Goal: Task Accomplishment & Management: Manage account settings

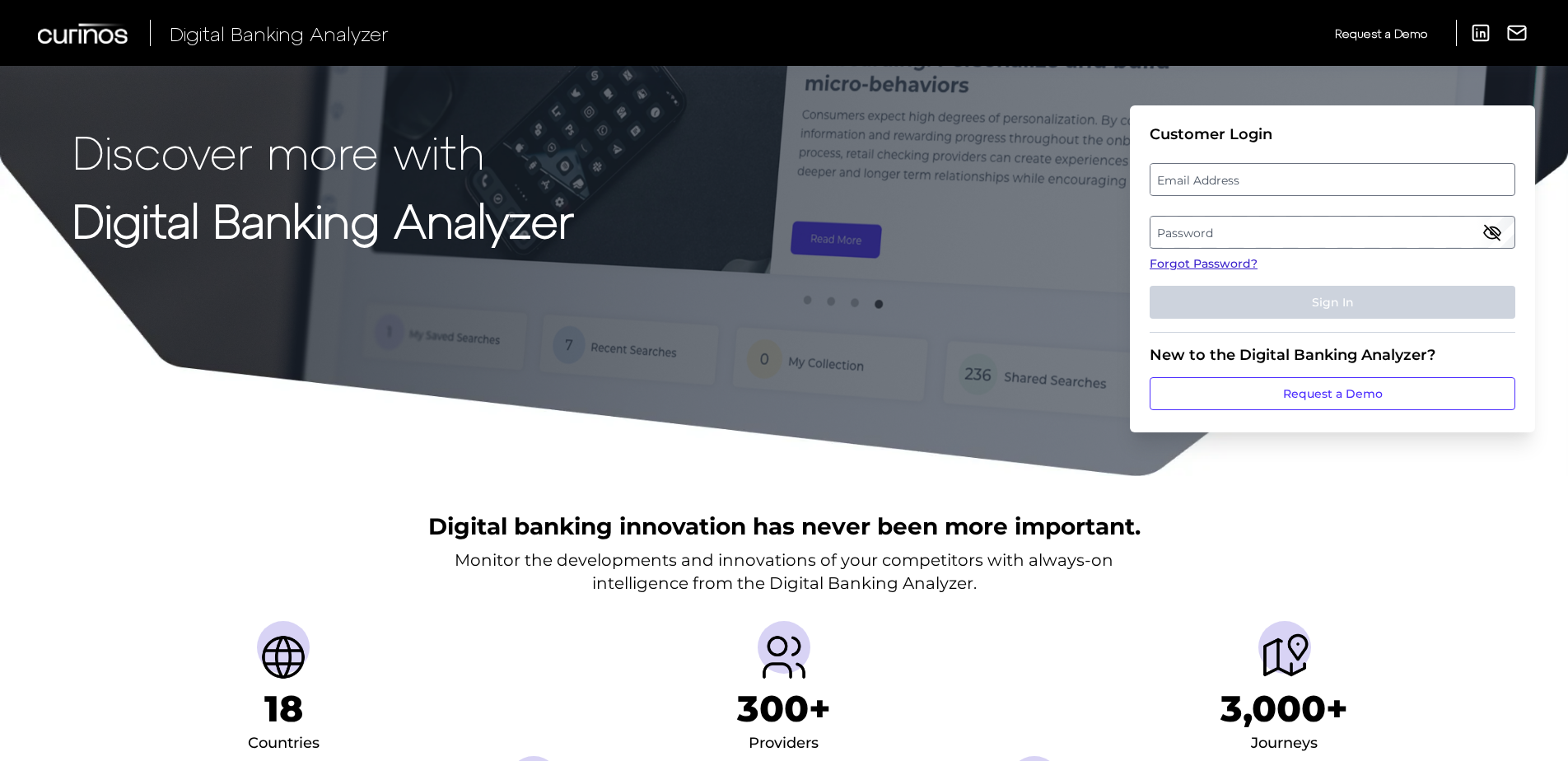
click at [1188, 262] on link "Forgot Password?" at bounding box center [1332, 264] width 366 height 17
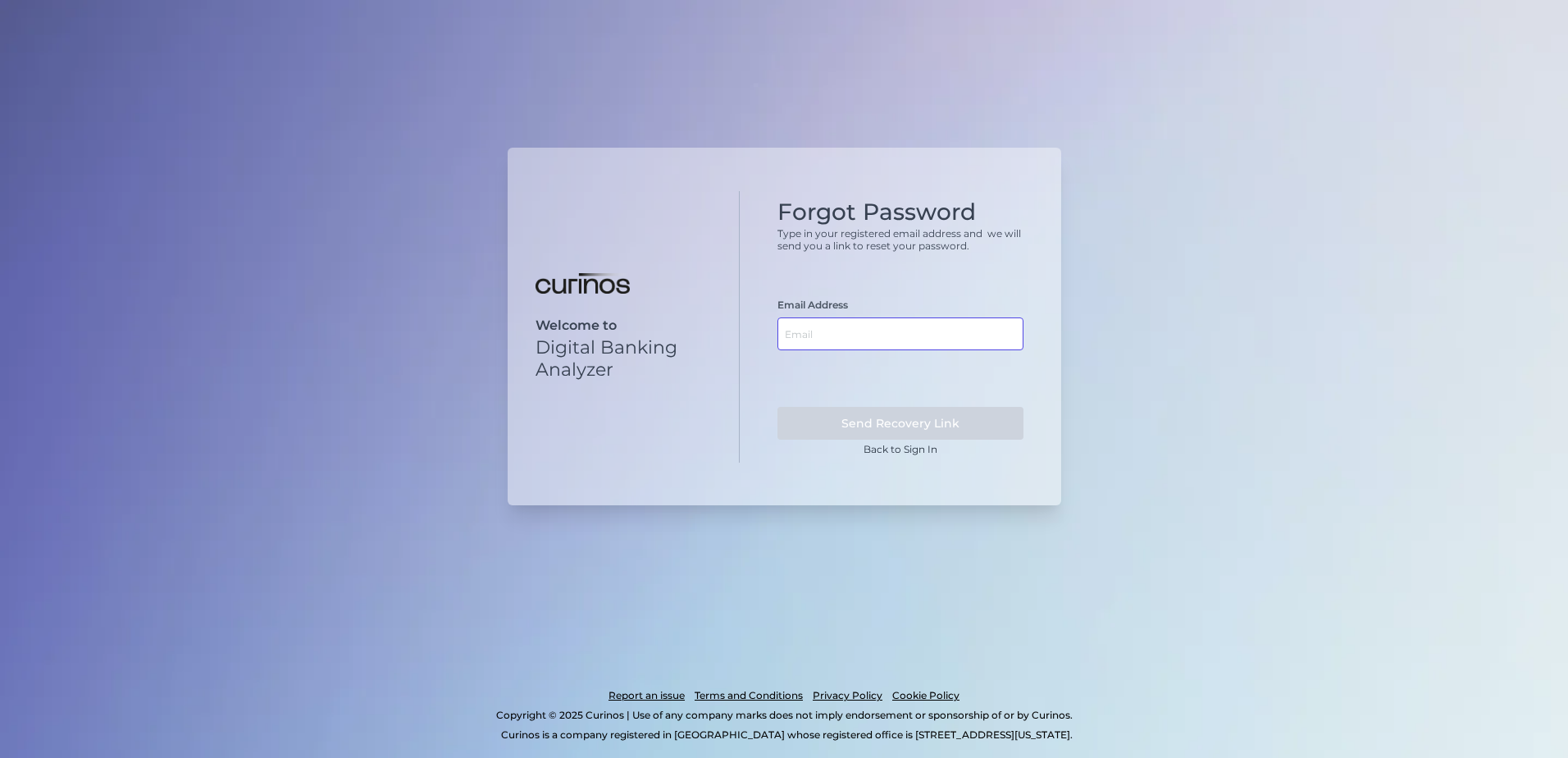
click at [863, 337] on input "text" at bounding box center [901, 334] width 246 height 33
type input "[EMAIL_ADDRESS][DOMAIN_NAME]"
click at [778, 407] on button "Send Recovery Link" at bounding box center [901, 422] width 246 height 33
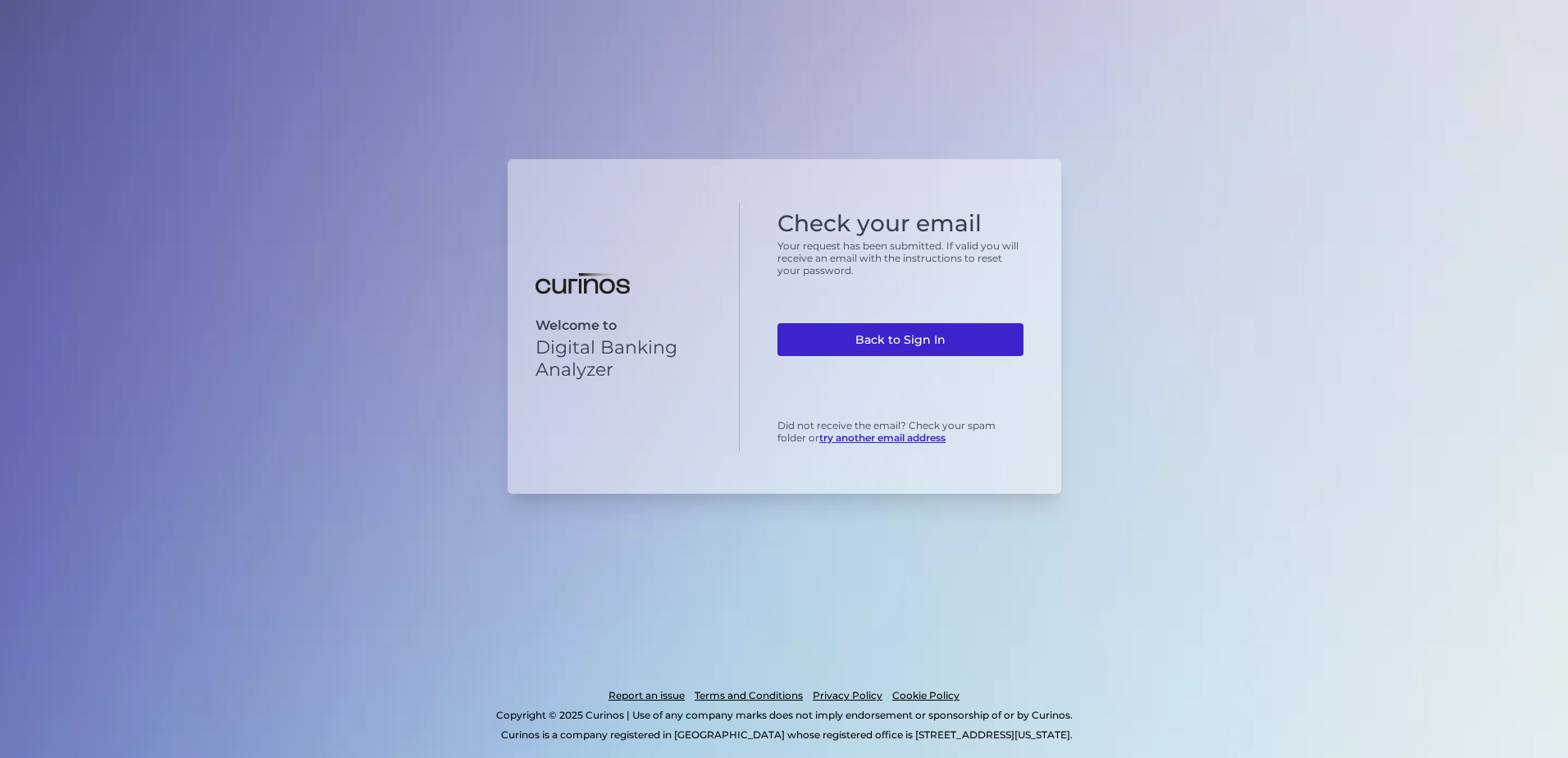
click at [888, 341] on link "Back to Sign In" at bounding box center [901, 339] width 246 height 33
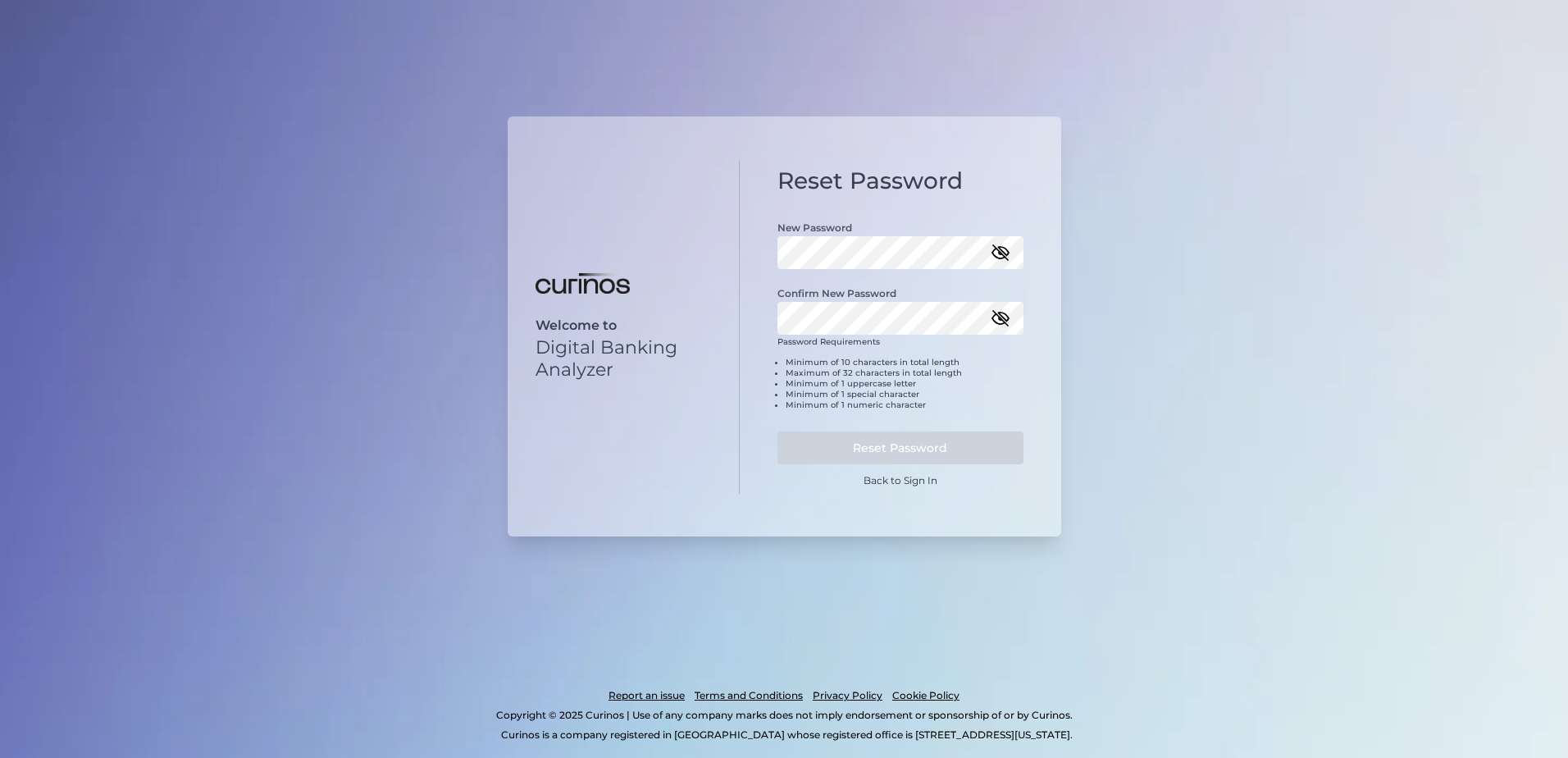
click at [1006, 252] on icon "button" at bounding box center [1001, 253] width 20 height 20
click at [1001, 318] on icon "button" at bounding box center [1000, 318] width 15 height 15
click at [890, 441] on button "Reset Password" at bounding box center [901, 447] width 246 height 33
click at [1002, 255] on icon "button" at bounding box center [1001, 253] width 20 height 20
click at [482, 240] on div "Welcome to Digital Banking Analyzer Reset Password New Password Confirm New Pas…" at bounding box center [784, 379] width 1568 height 758
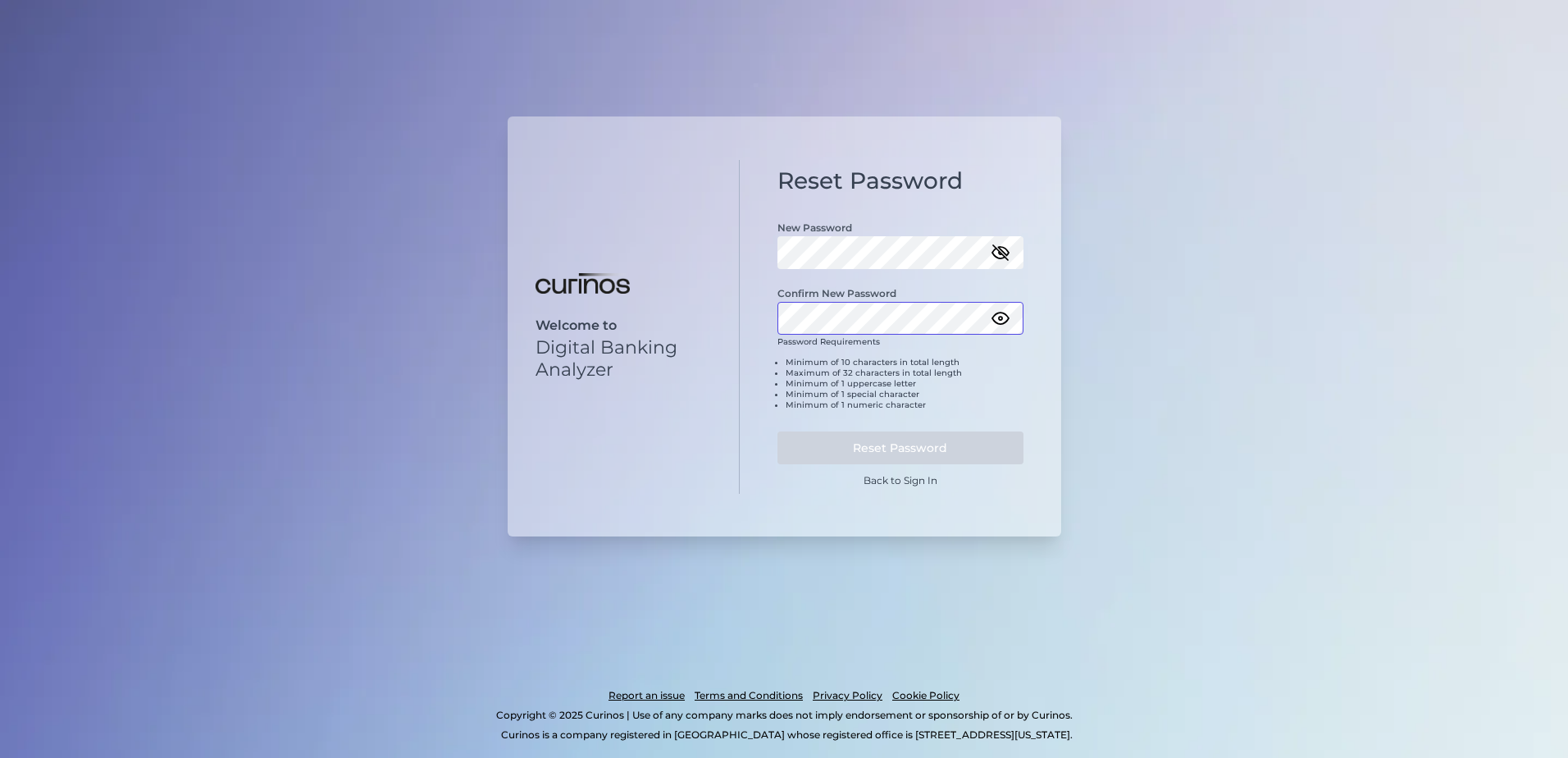
click at [440, 290] on div "Welcome to Digital Banking Analyzer Reset Password New Password Confirm New Pas…" at bounding box center [784, 379] width 1568 height 758
click at [1005, 257] on icon "button" at bounding box center [1000, 253] width 17 height 12
click at [890, 449] on button "Reset Password" at bounding box center [901, 447] width 246 height 33
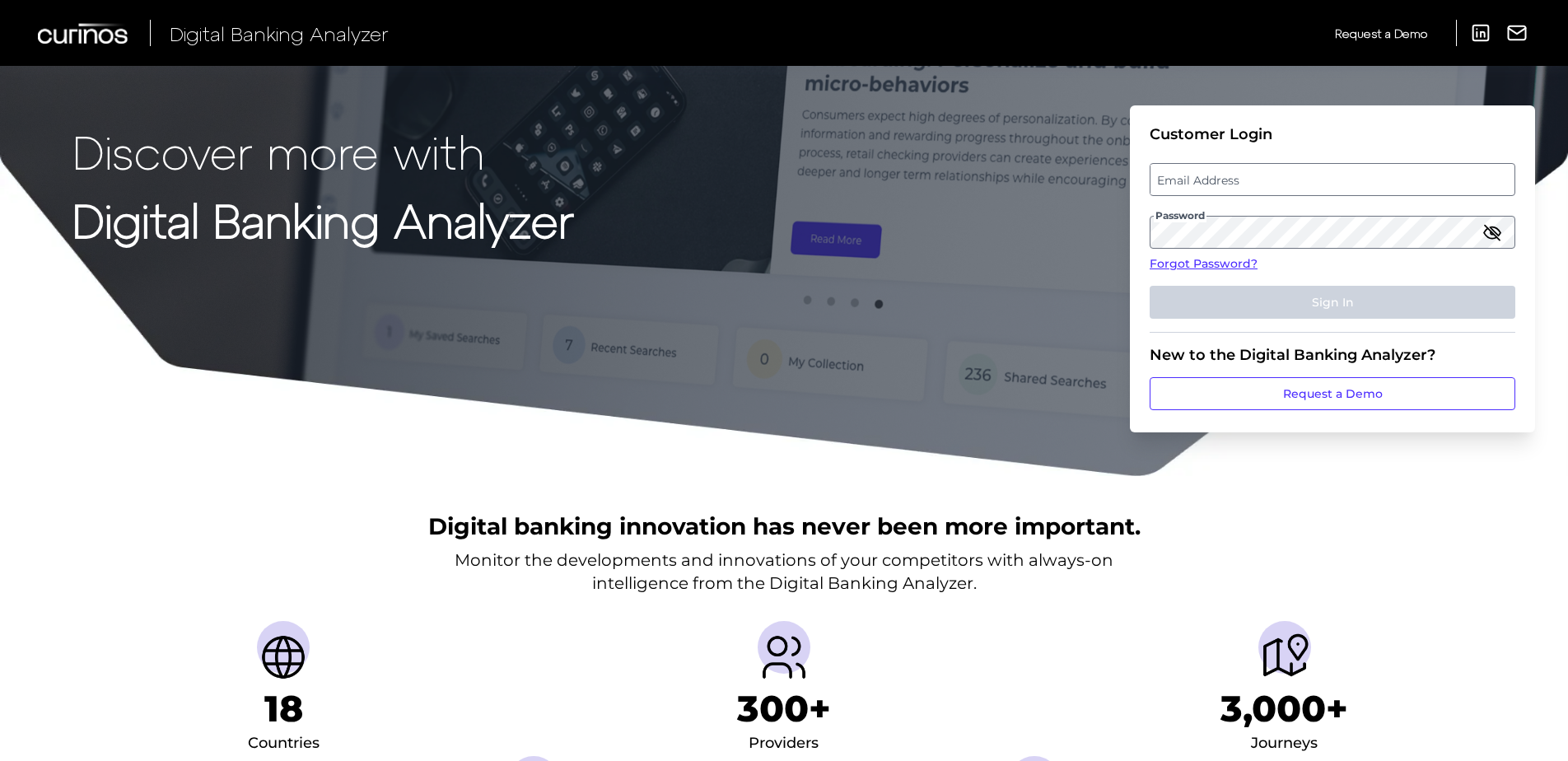
click at [1276, 176] on label "Email Address" at bounding box center [1332, 179] width 363 height 30
click at [1276, 176] on input "email" at bounding box center [1332, 178] width 366 height 33
click at [1495, 234] on icon "button" at bounding box center [1492, 232] width 20 height 20
click at [1349, 523] on div "Digital banking innovation has never been more important. Monitor the developme…" at bounding box center [784, 701] width 1568 height 447
click at [1176, 174] on label "Email Address" at bounding box center [1332, 179] width 363 height 30
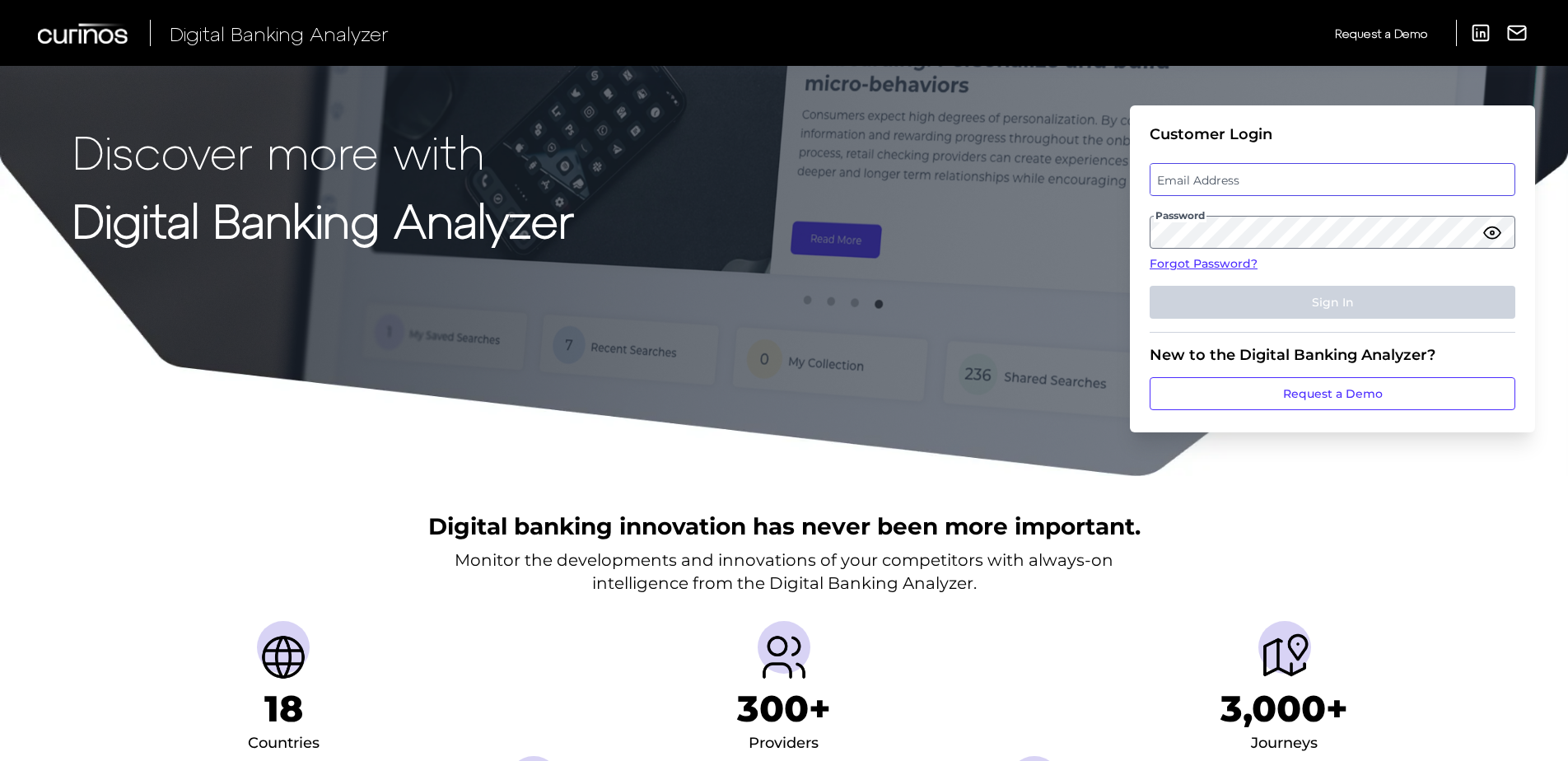
click at [1176, 174] on input "email" at bounding box center [1332, 178] width 366 height 33
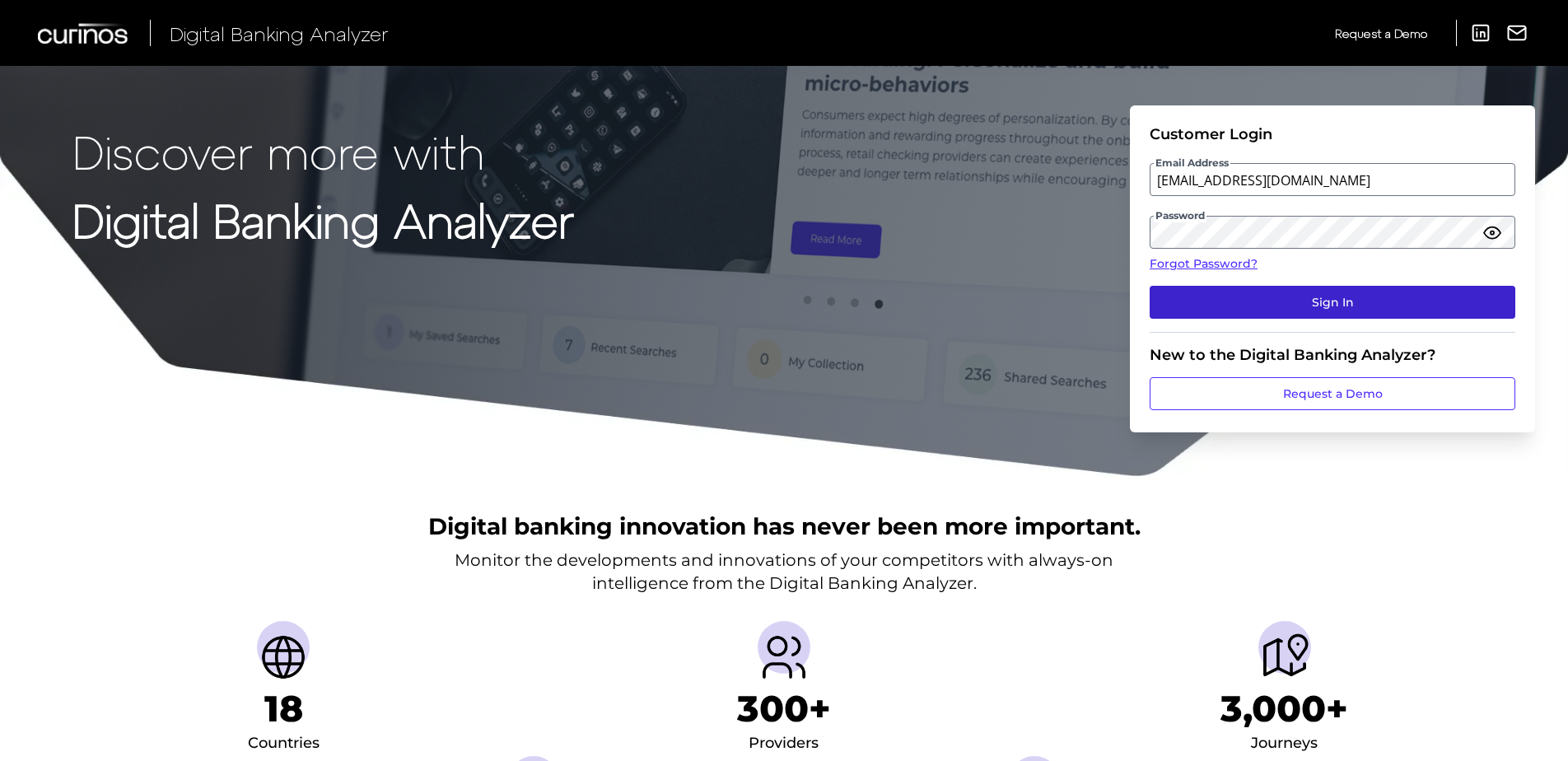
click at [1306, 309] on button "Sign In" at bounding box center [1332, 301] width 366 height 33
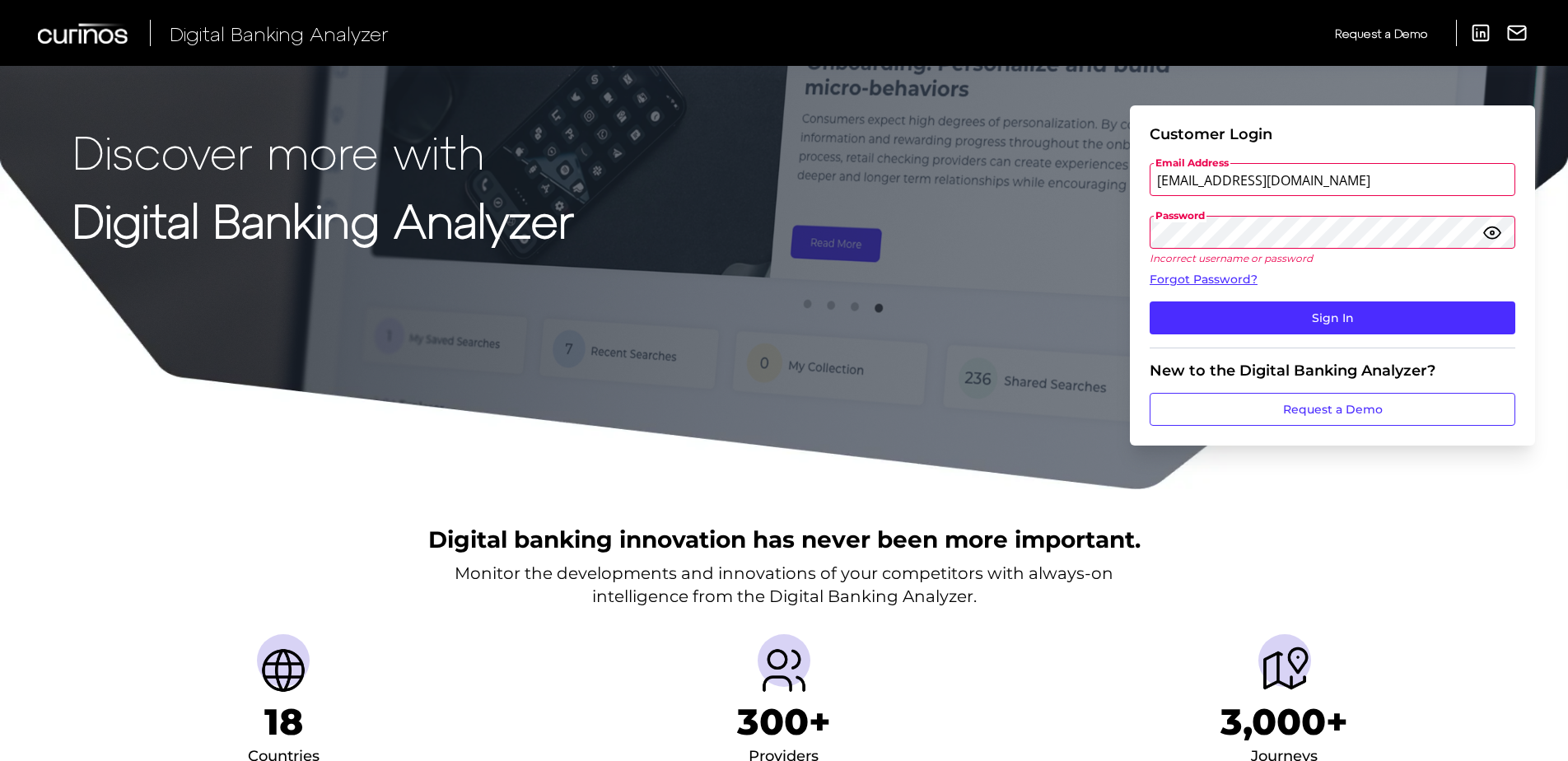
click at [1316, 181] on input "sabine.hermann@informa.com" at bounding box center [1332, 178] width 366 height 33
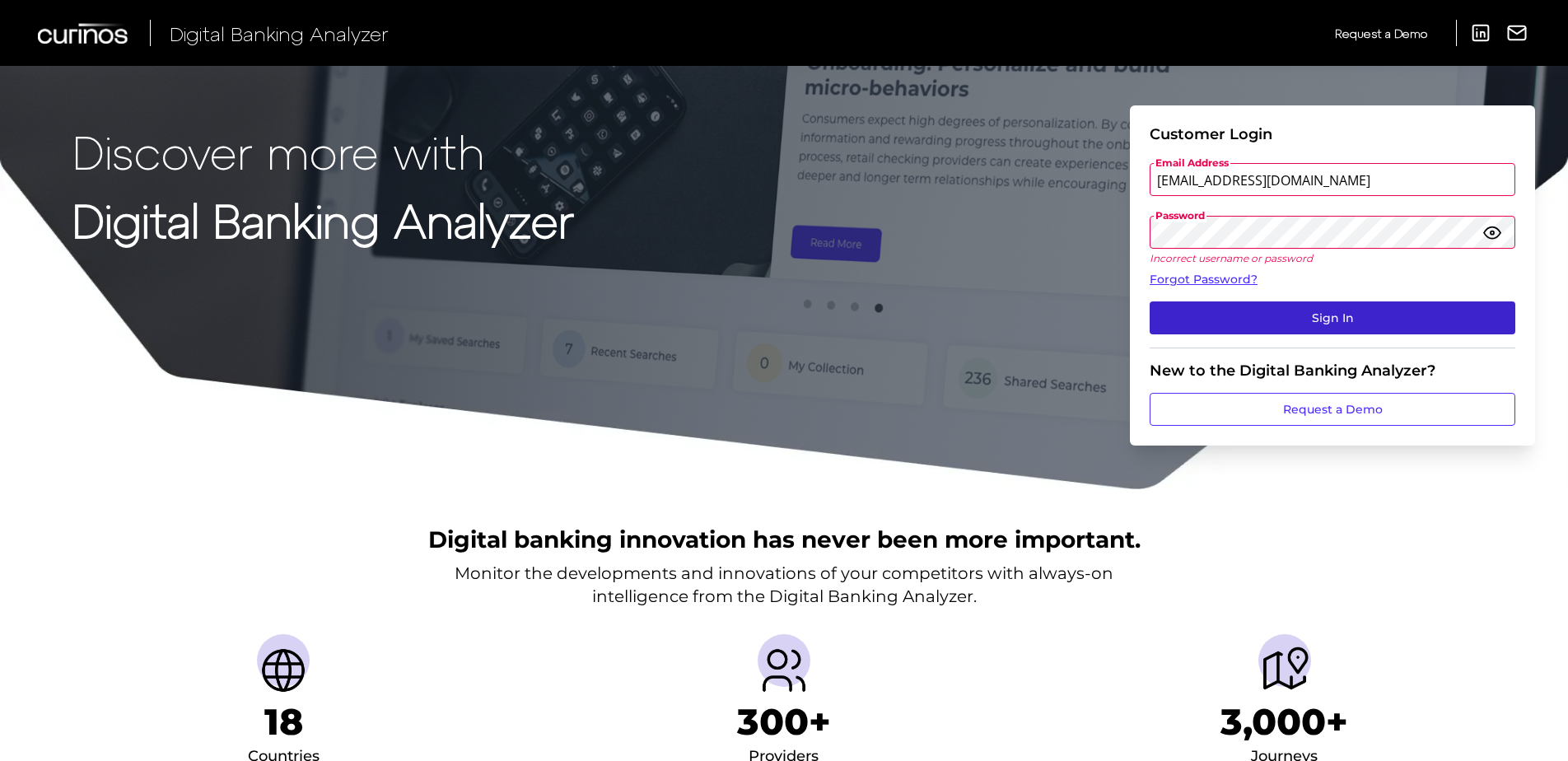
type input "[EMAIL_ADDRESS][DOMAIN_NAME]"
click at [1327, 326] on button "Sign In" at bounding box center [1332, 317] width 366 height 33
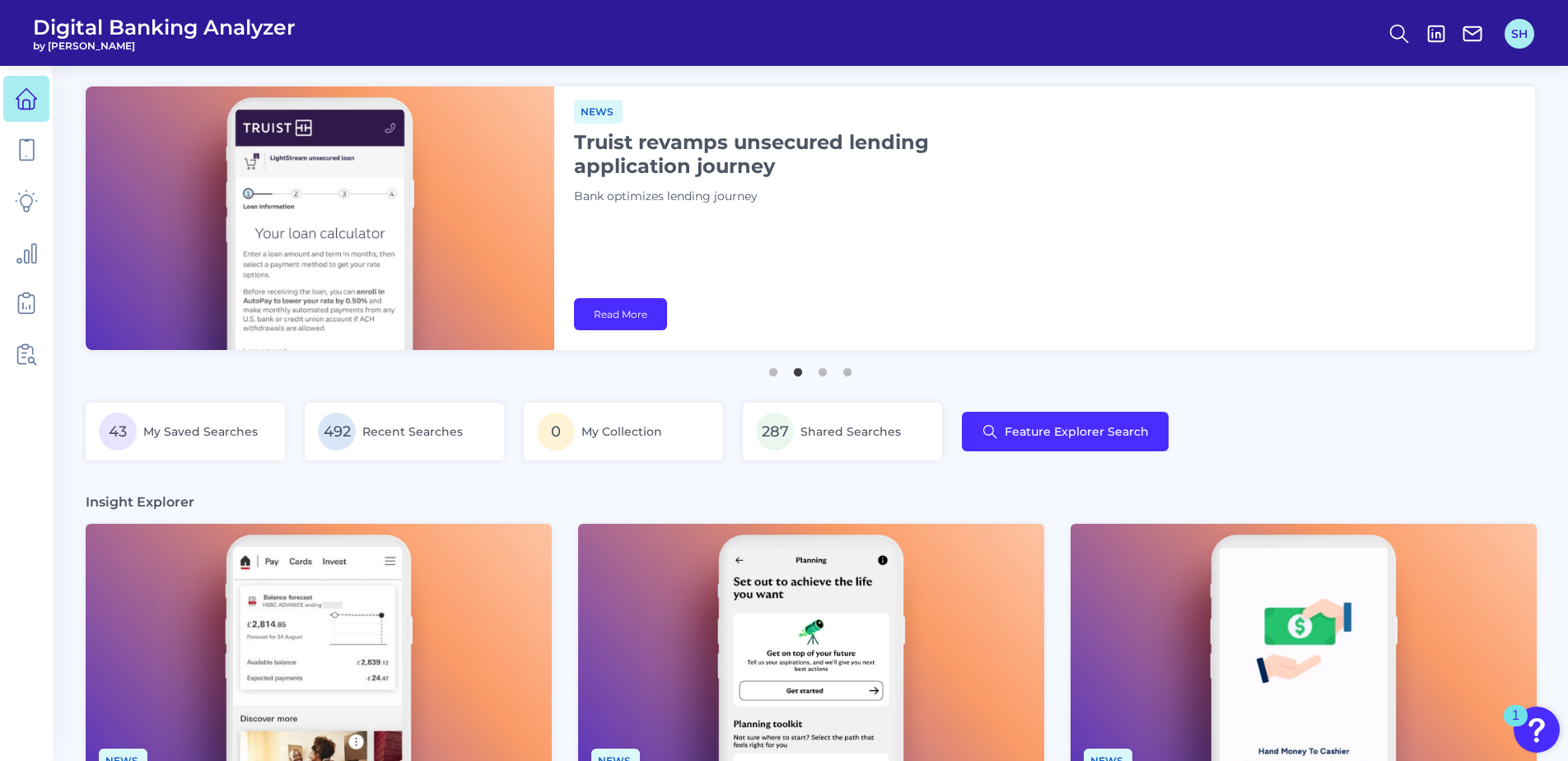
click at [1512, 27] on button "SH" at bounding box center [1519, 34] width 30 height 30
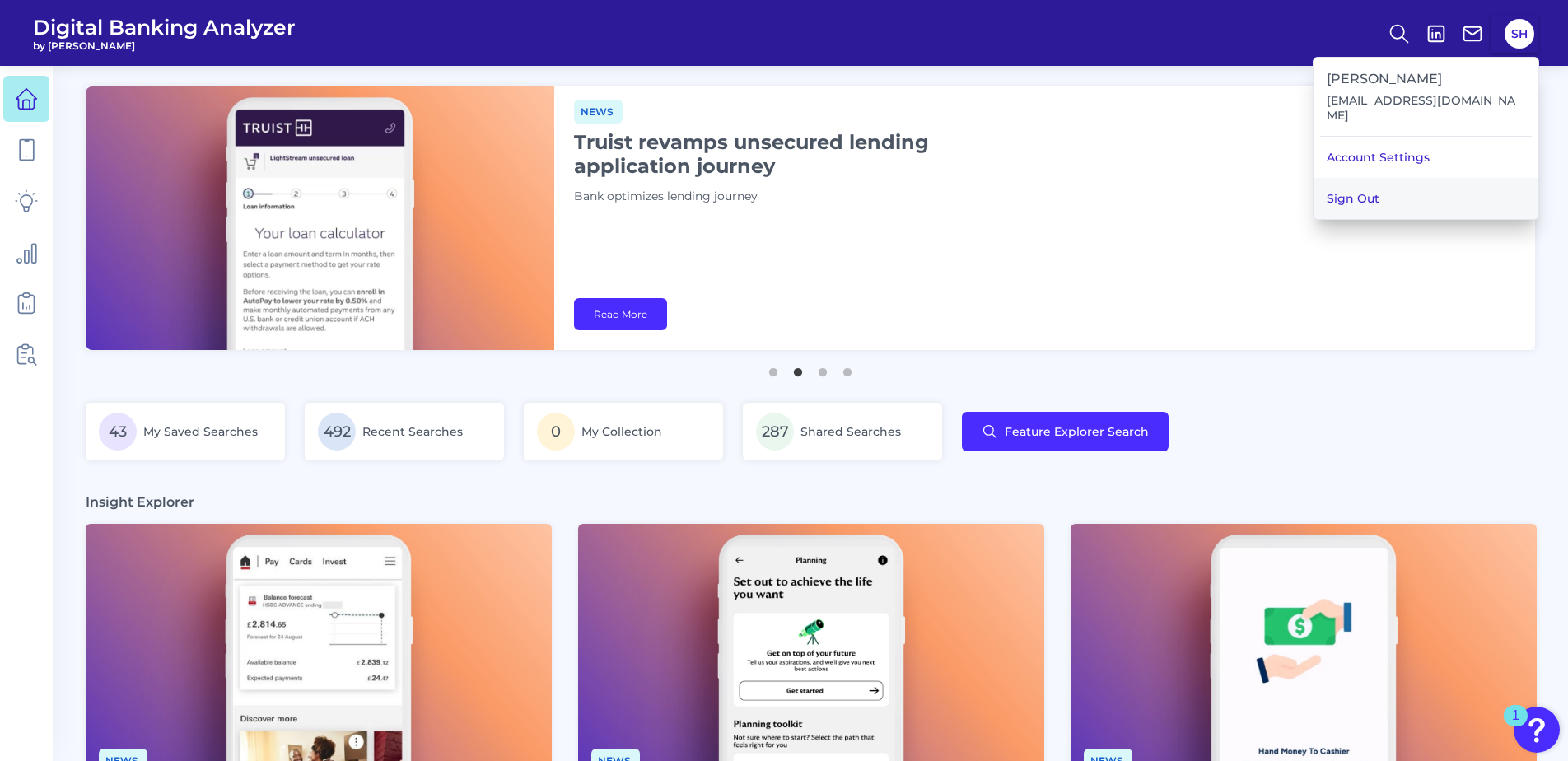
click at [1398, 186] on button "Sign Out" at bounding box center [1425, 198] width 225 height 42
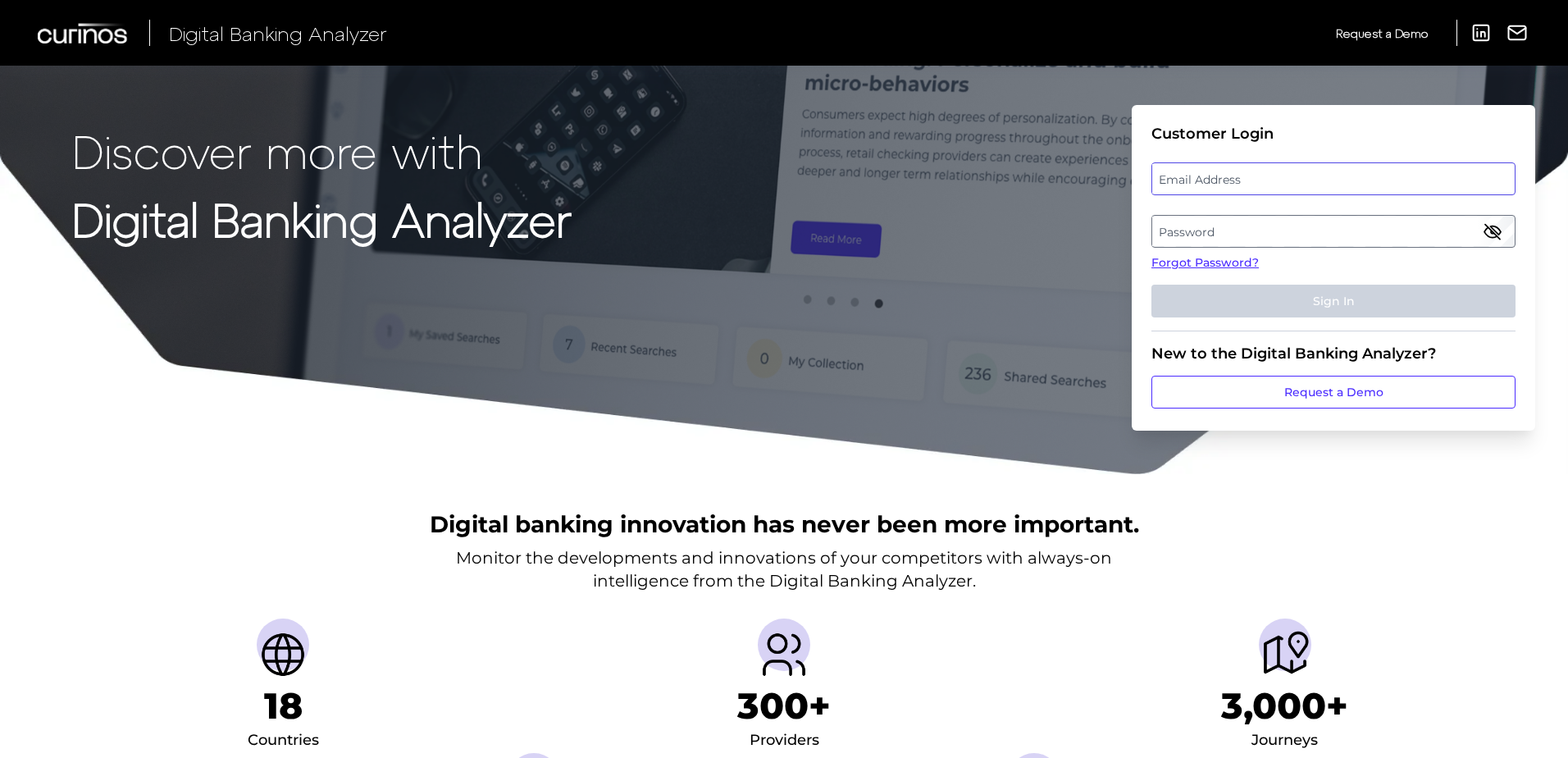
type input "[EMAIL_ADDRESS][DOMAIN_NAME]"
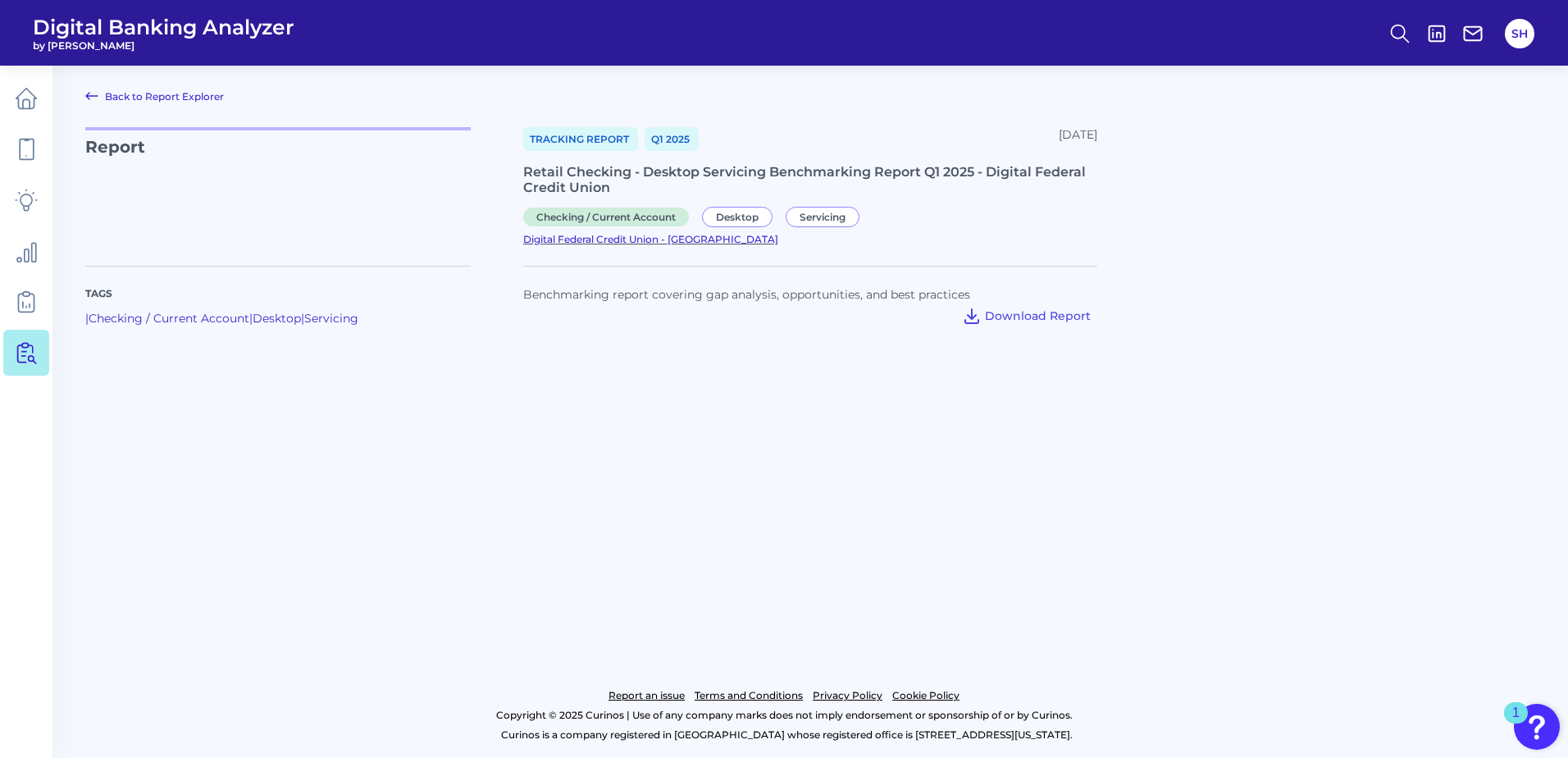
click at [778, 233] on span "Digital Federal Credit Union - [GEOGRAPHIC_DATA]" at bounding box center [651, 239] width 255 height 12
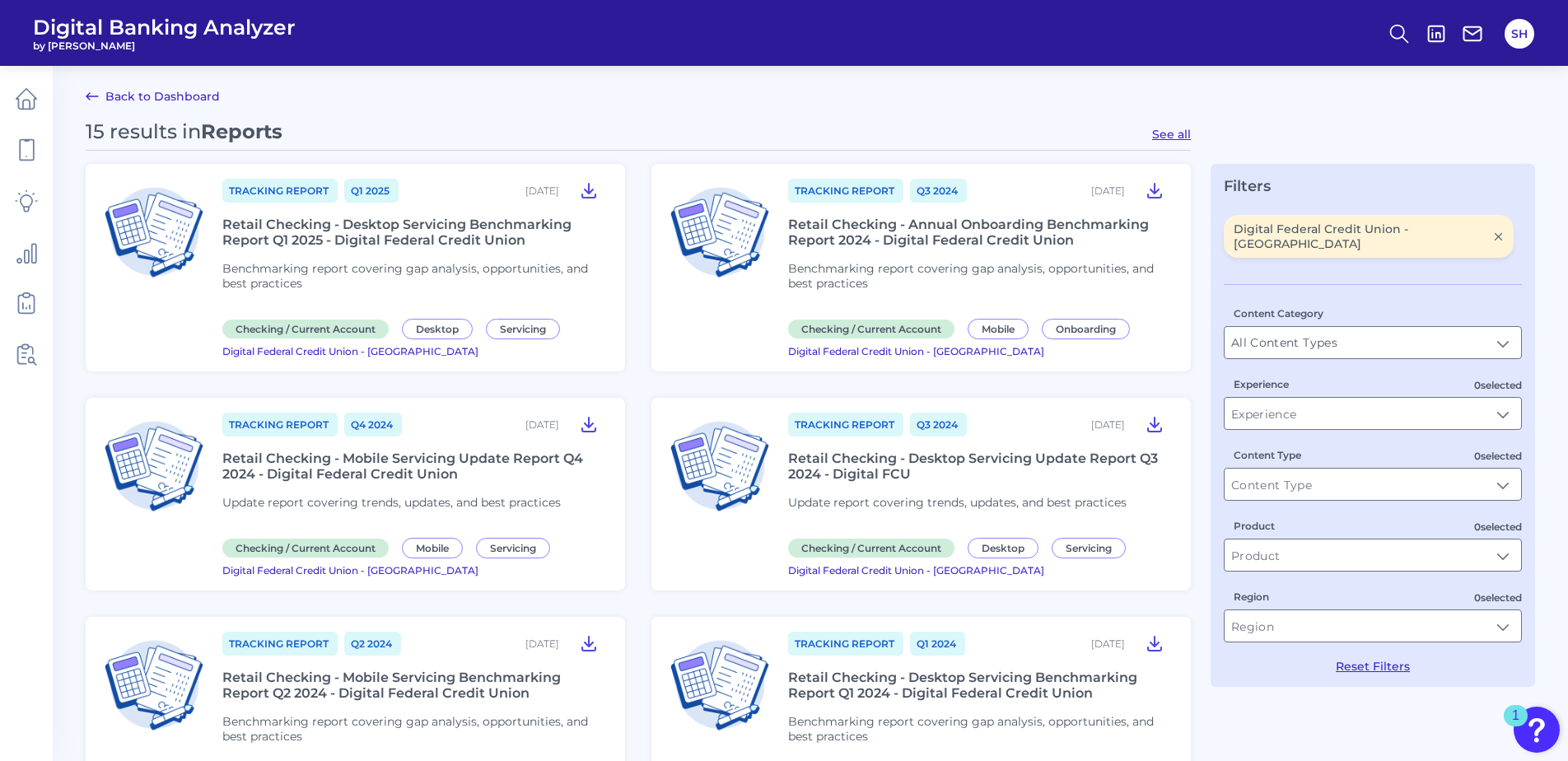
click at [343, 229] on div "Retail Checking - Desktop Servicing Benchmarking Report Q1 2025 - Digital Feder…" at bounding box center [413, 232] width 383 height 32
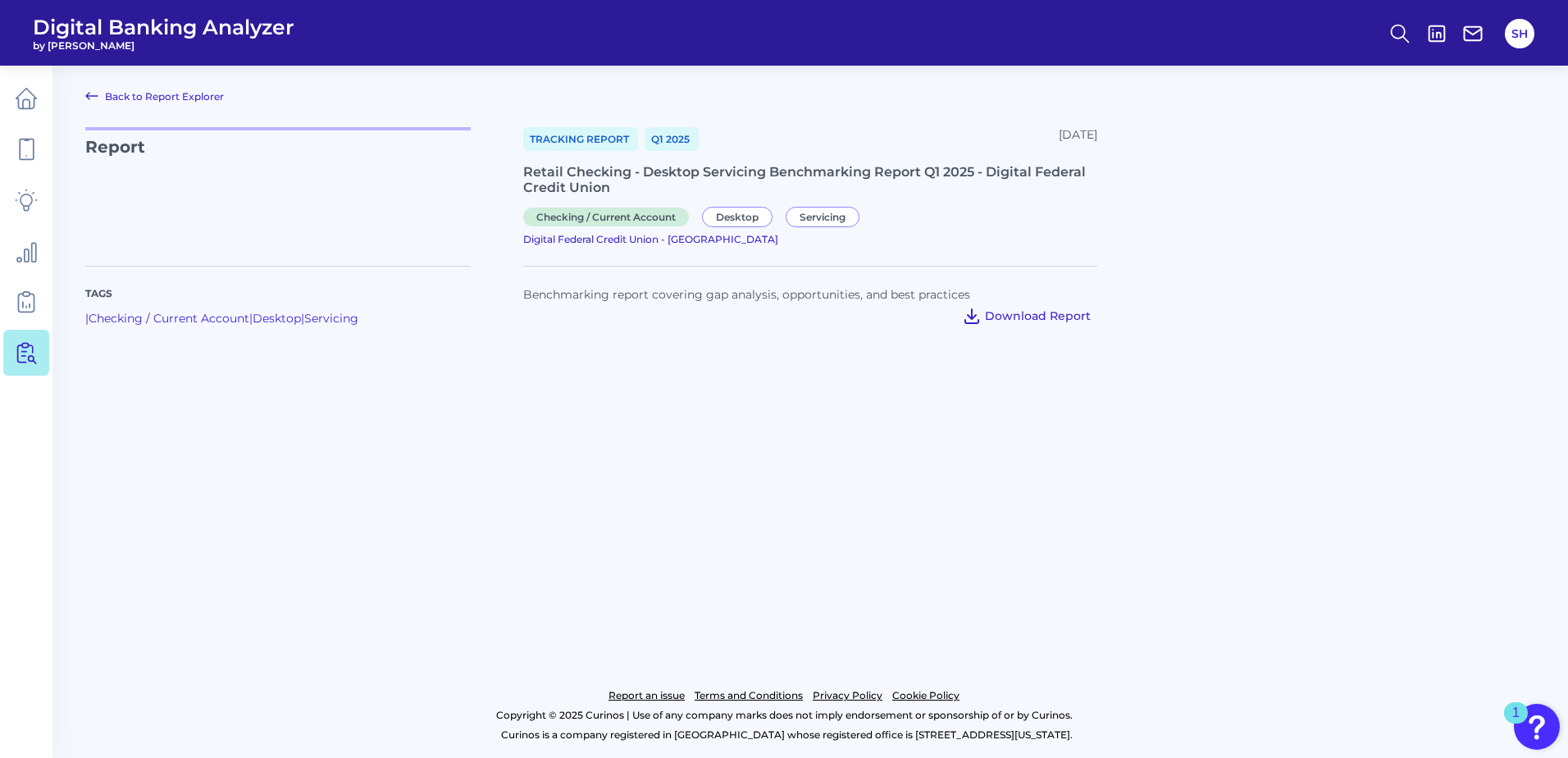
click at [1031, 308] on span "Download Report" at bounding box center [1038, 315] width 106 height 15
